Goal: Task Accomplishment & Management: Use online tool/utility

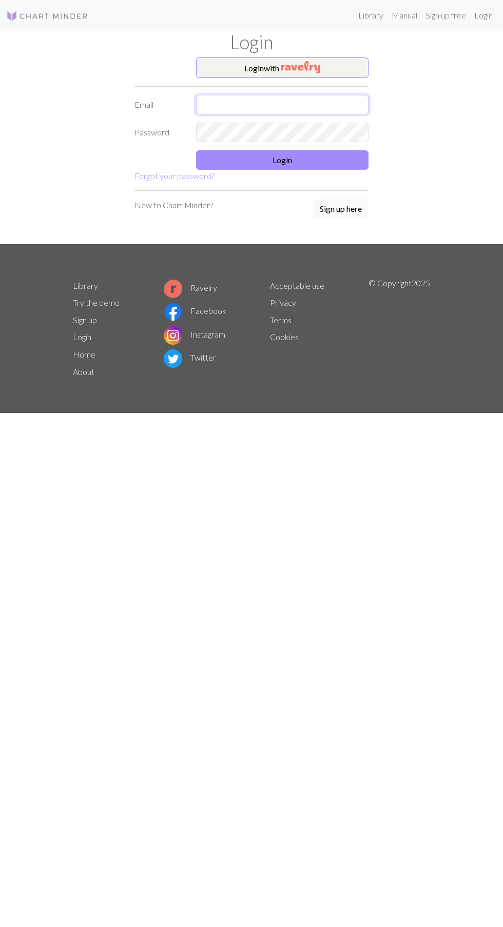
click at [305, 107] on input "text" at bounding box center [282, 104] width 172 height 19
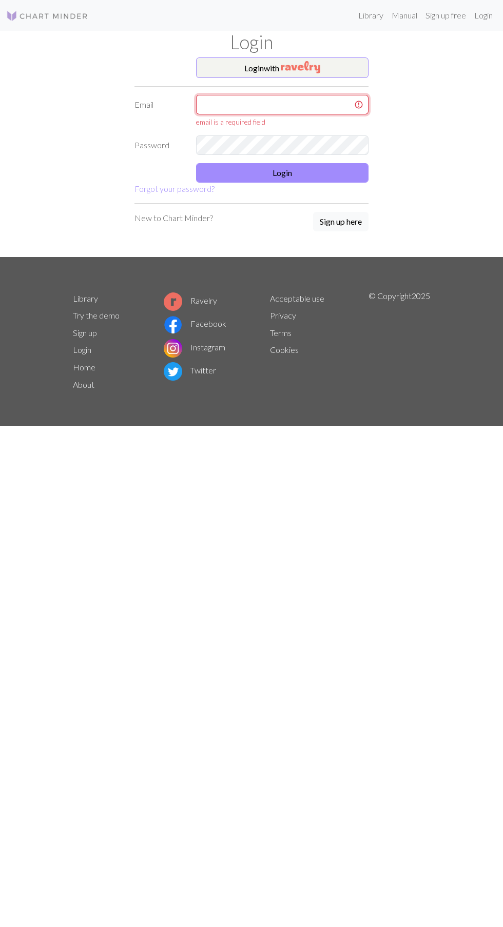
type input "[EMAIL_ADDRESS][DOMAIN_NAME]"
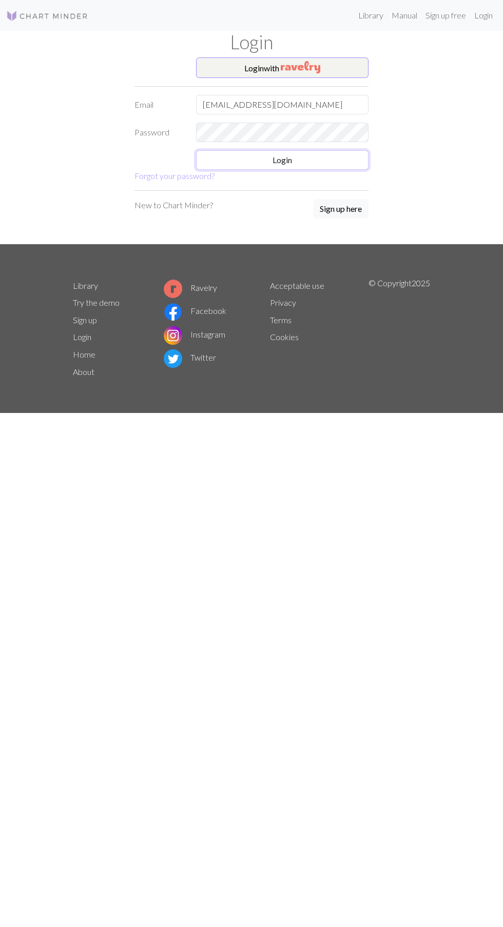
click at [325, 166] on button "Login" at bounding box center [282, 159] width 172 height 19
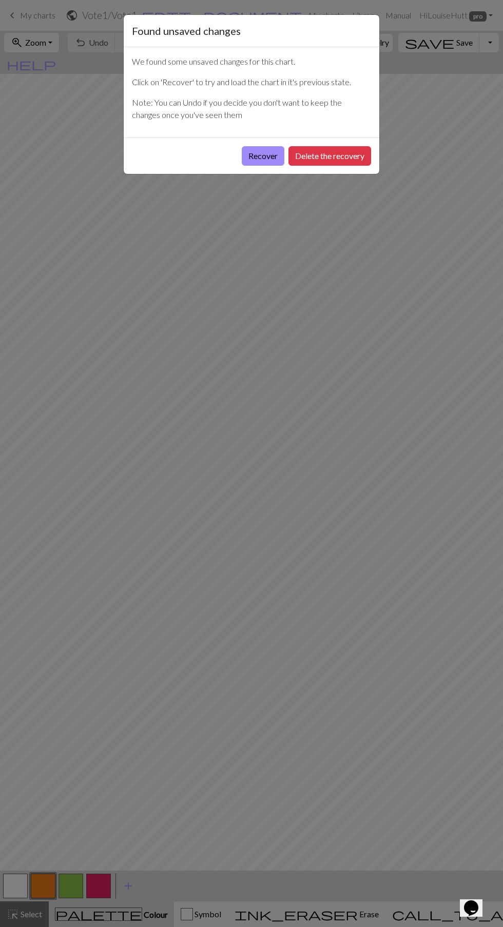
click at [251, 148] on button "Recover" at bounding box center [263, 155] width 43 height 19
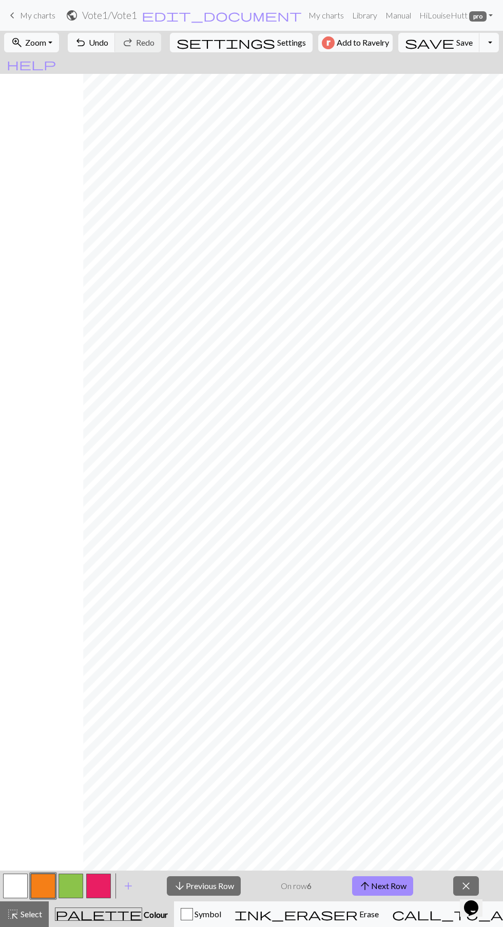
scroll to position [0, 278]
click at [384, 882] on button "arrow_upward Next Row" at bounding box center [382, 885] width 61 height 19
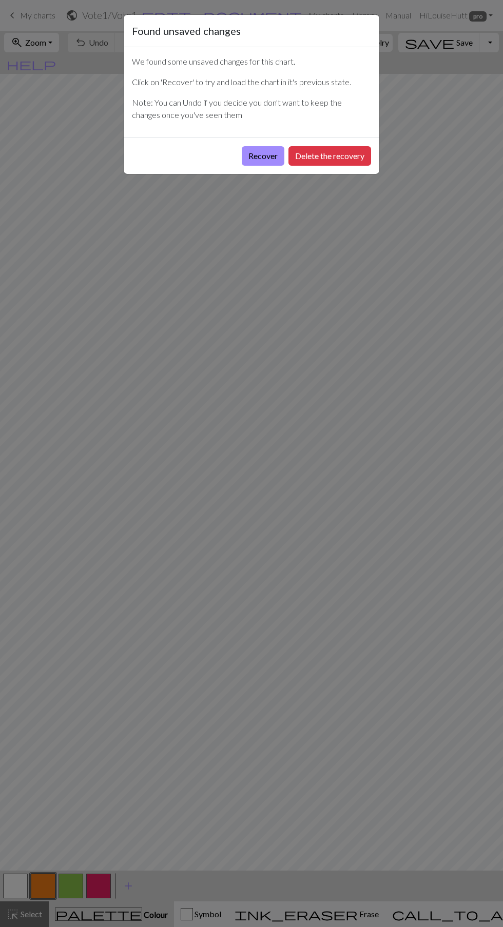
click at [243, 152] on button "Recover" at bounding box center [263, 155] width 43 height 19
